Goal: Download file/media

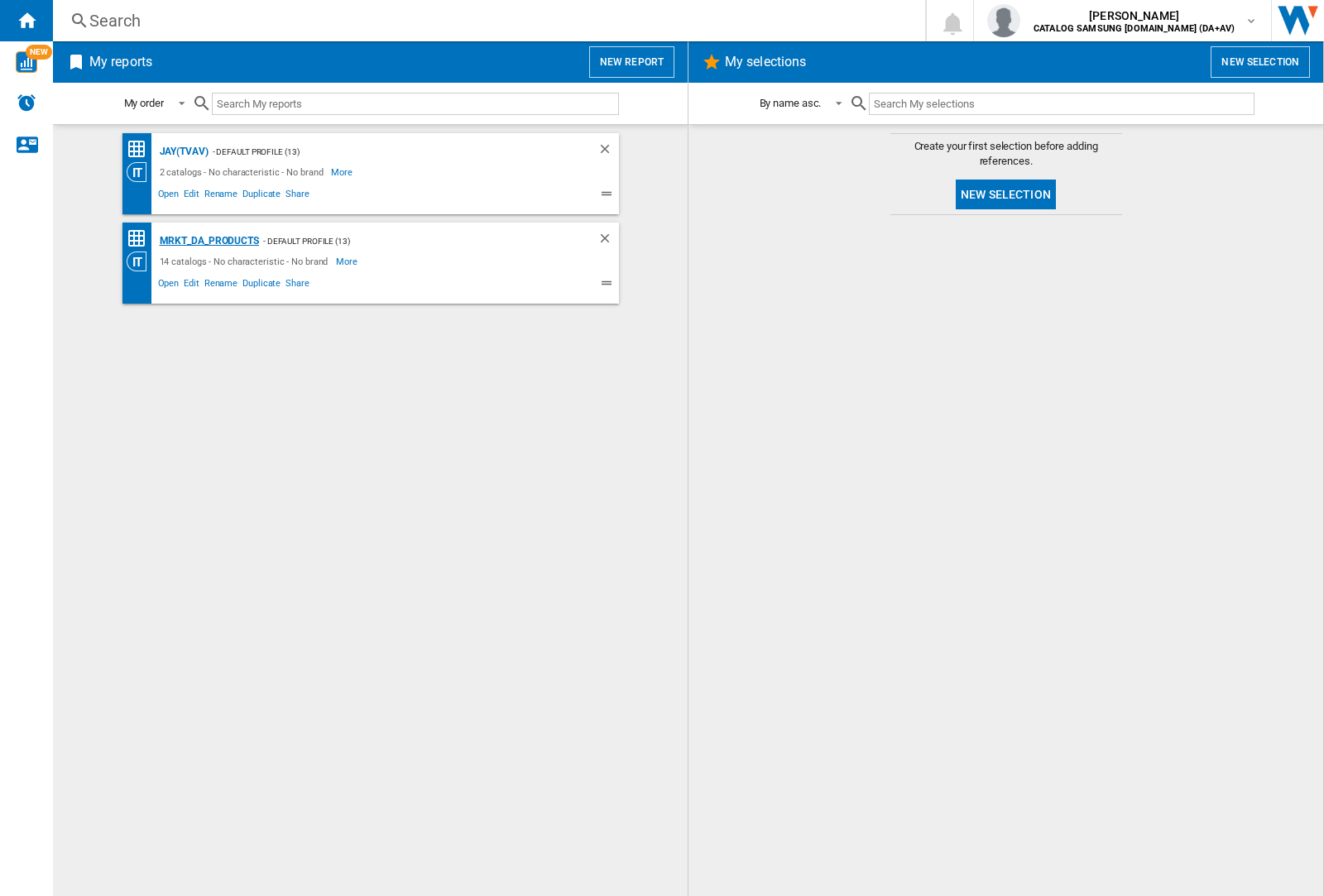
click at [209, 241] on div "MRKT_DA_PRODUCTS" at bounding box center [207, 241] width 104 height 21
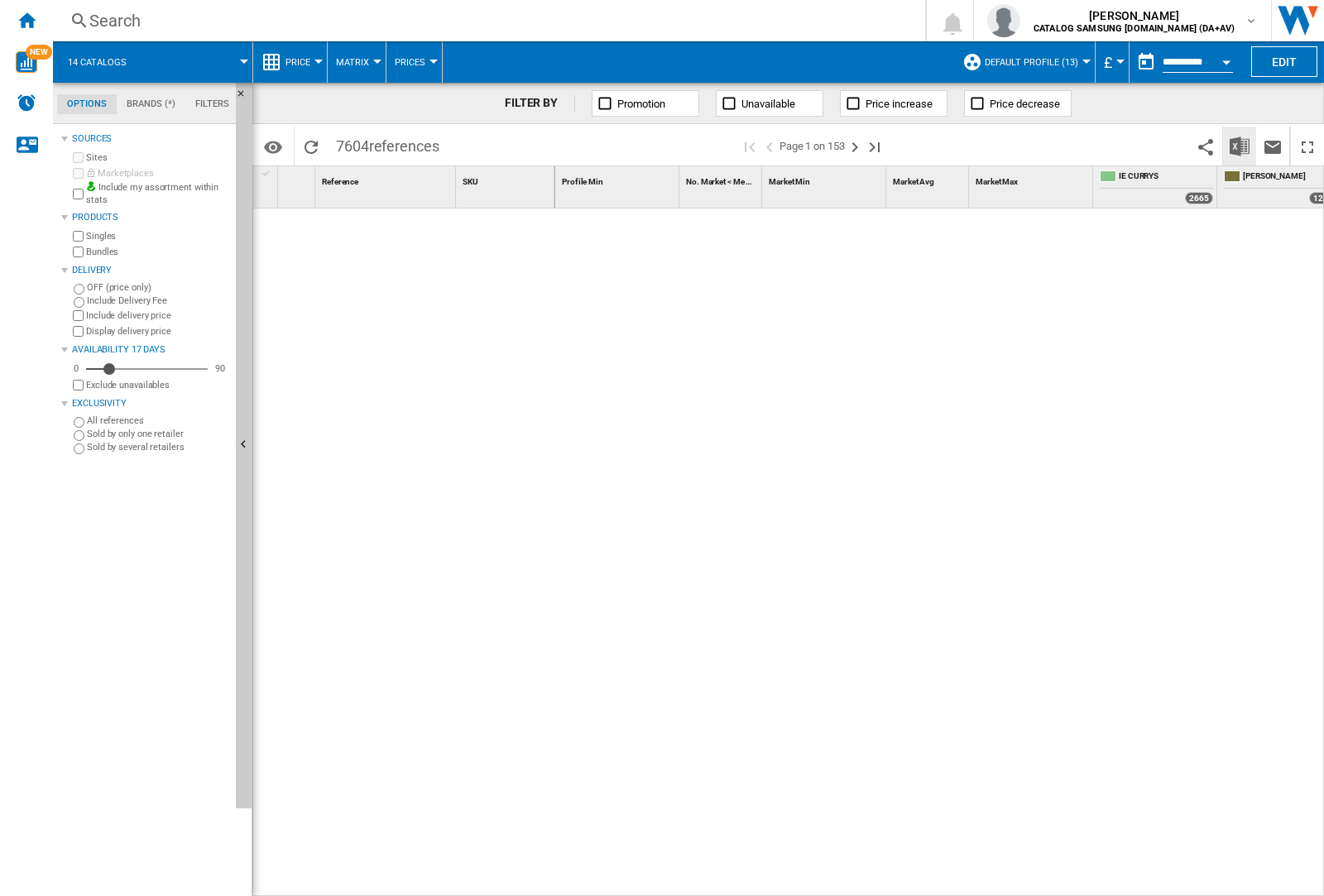
click at [1239, 145] on img "Download in Excel" at bounding box center [1239, 146] width 20 height 20
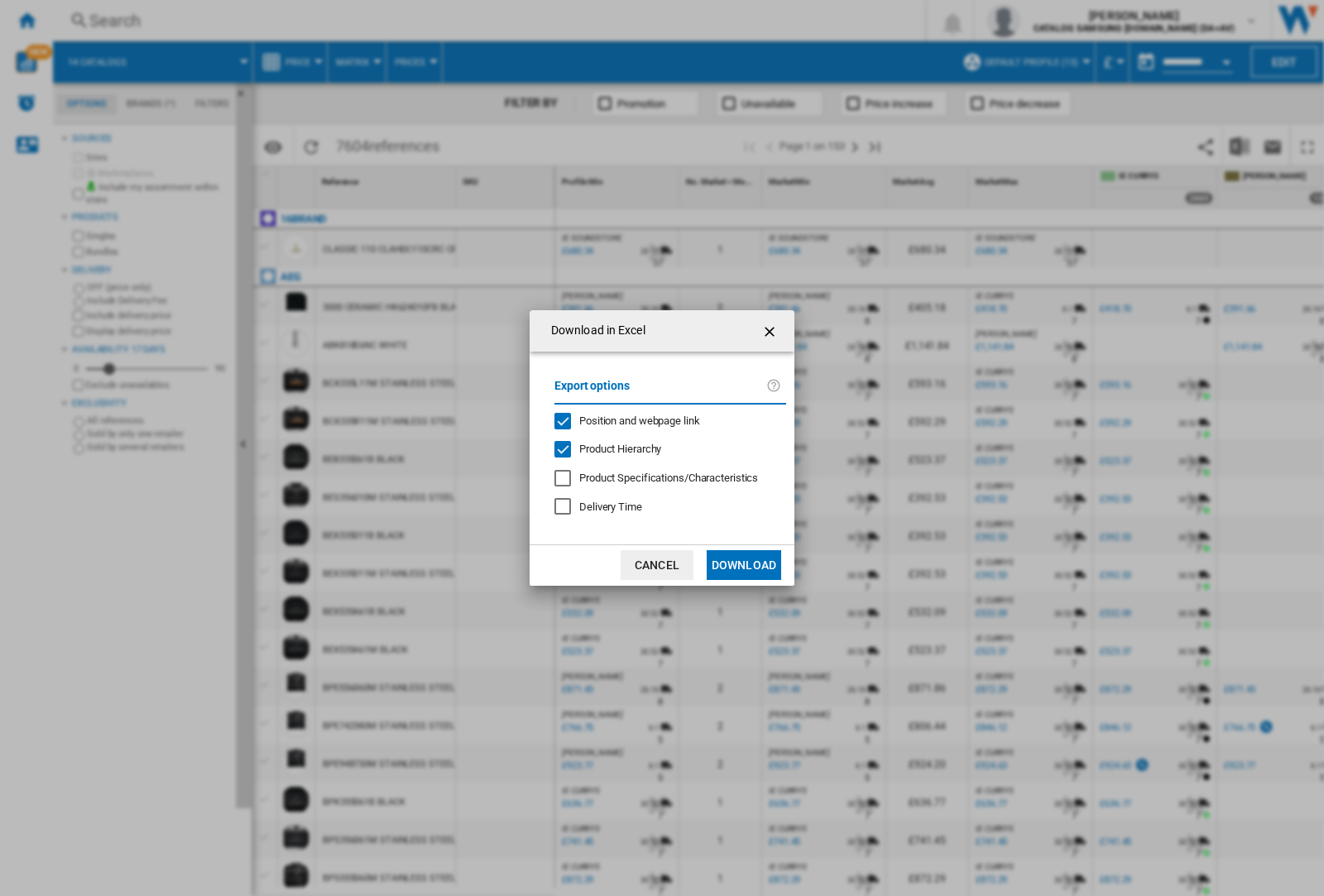
click at [629, 419] on span "Position and webpage link" at bounding box center [640, 421] width 121 height 12
click at [744, 565] on button "Download" at bounding box center [744, 565] width 74 height 30
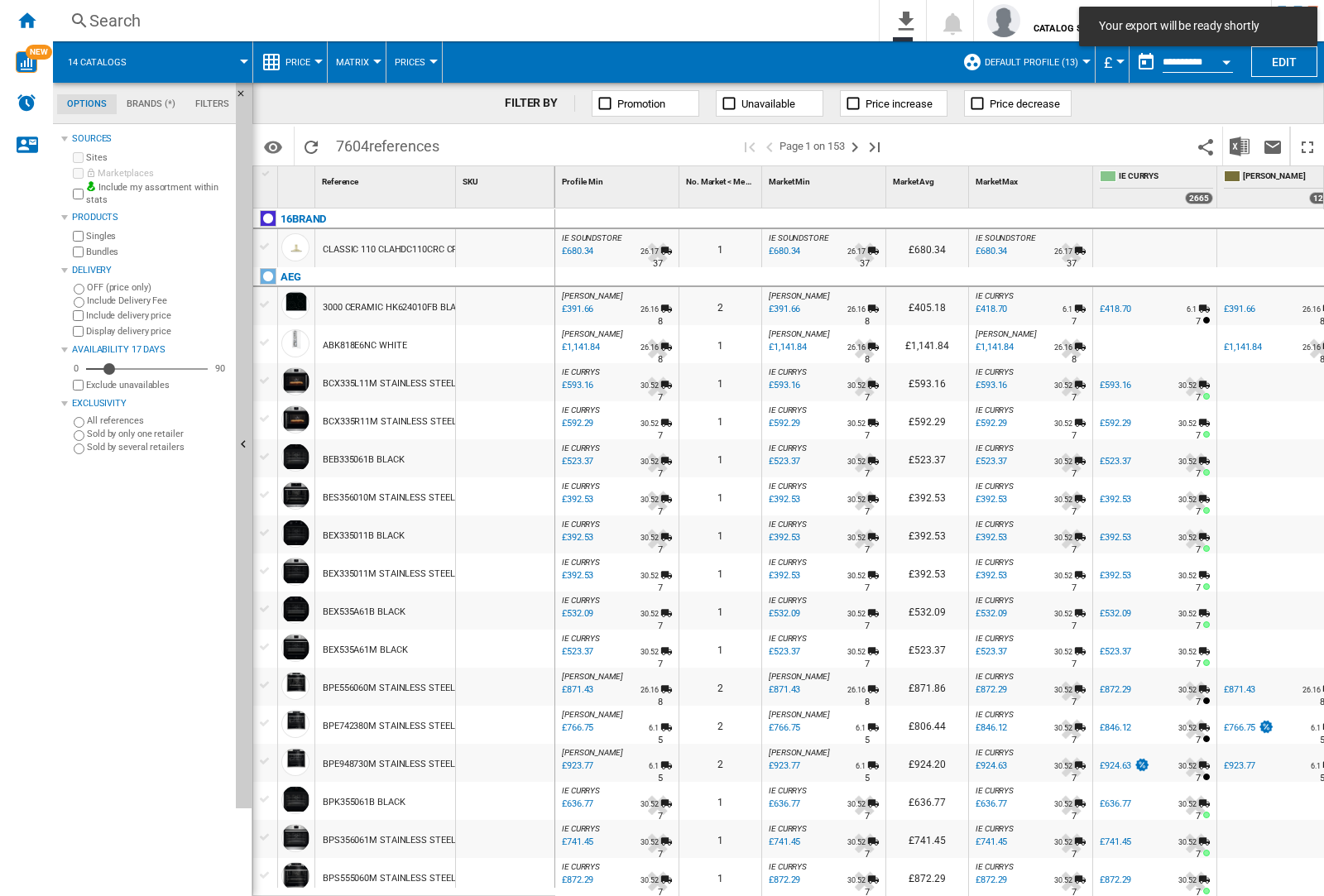
click at [511, 379] on div at bounding box center [505, 382] width 98 height 38
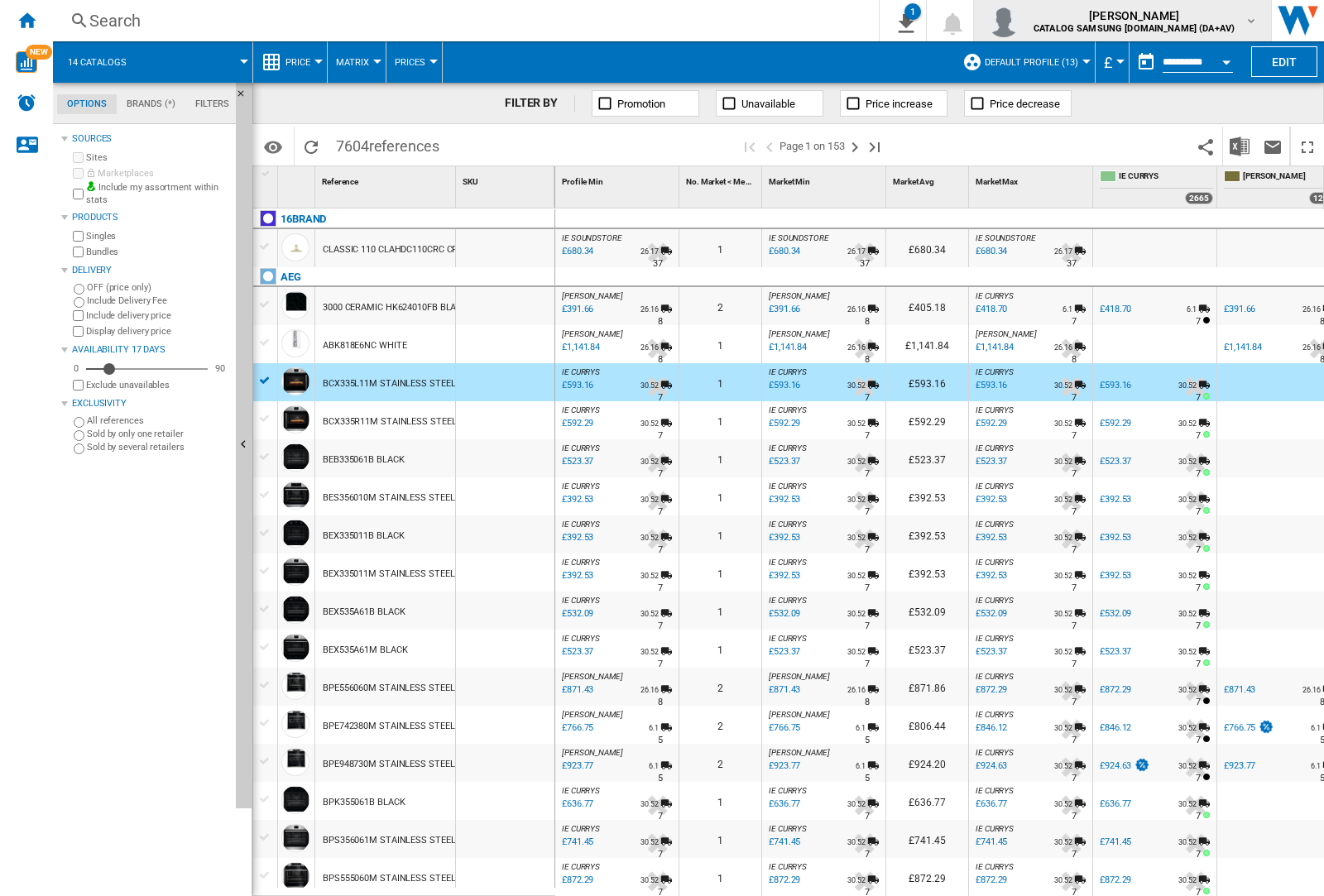
click at [1020, 21] on img "button" at bounding box center [1004, 21] width 33 height 33
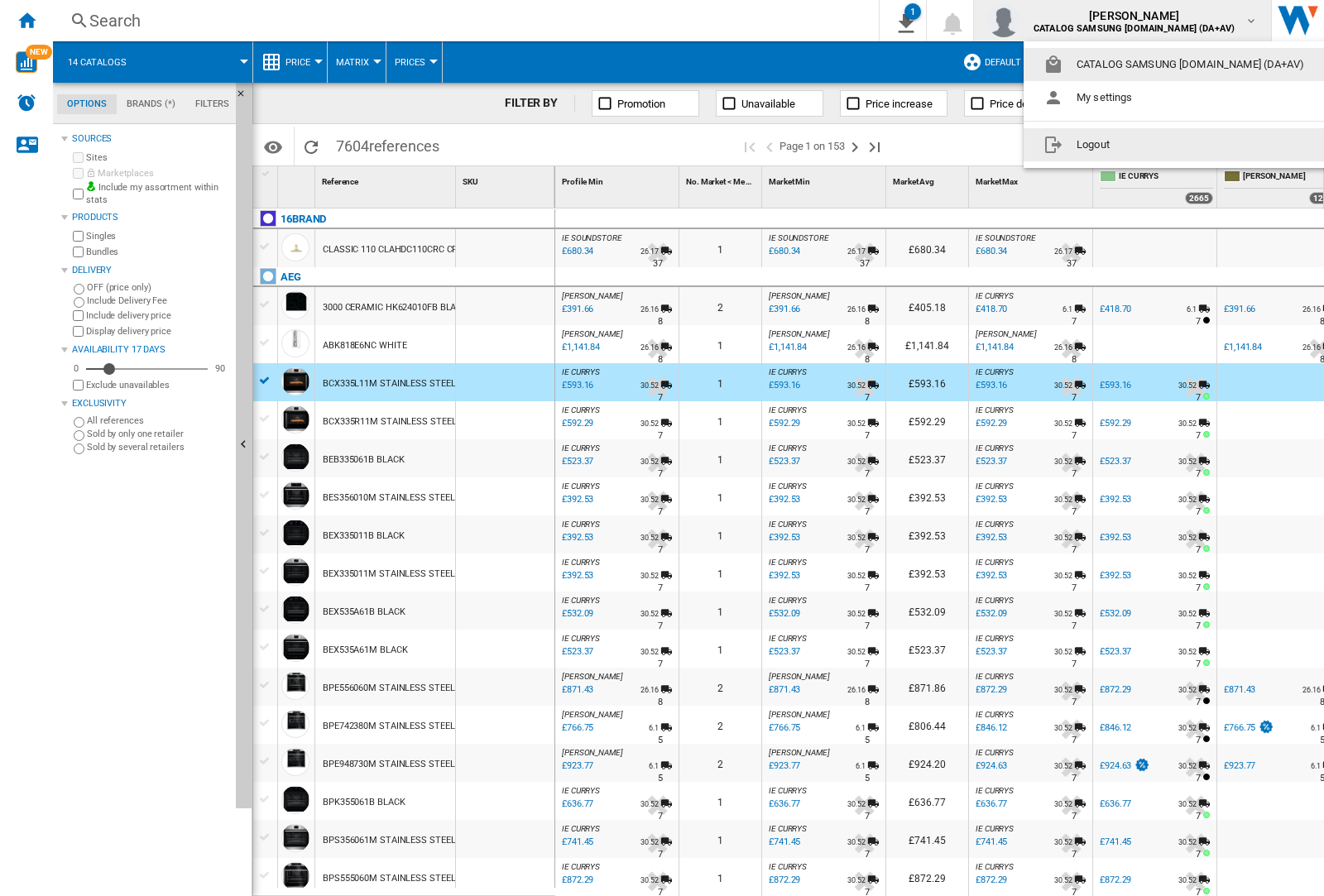
click at [1151, 145] on button "Logout" at bounding box center [1177, 145] width 307 height 33
